Goal: Information Seeking & Learning: Compare options

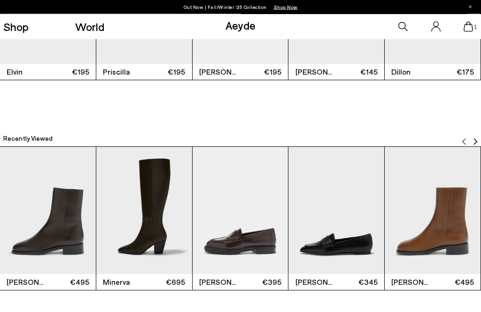
scroll to position [1841, 0]
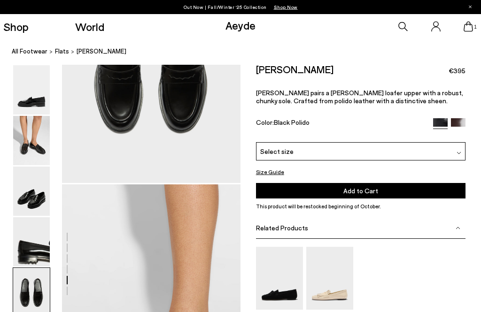
scroll to position [1077, 0]
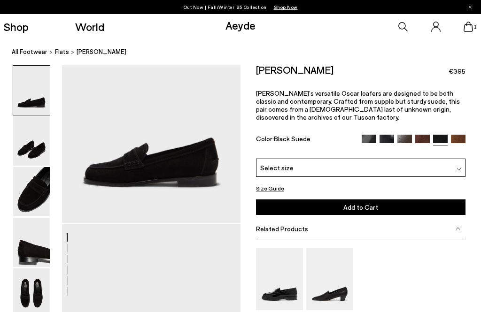
scroll to position [76, 0]
